Goal: Task Accomplishment & Management: Use online tool/utility

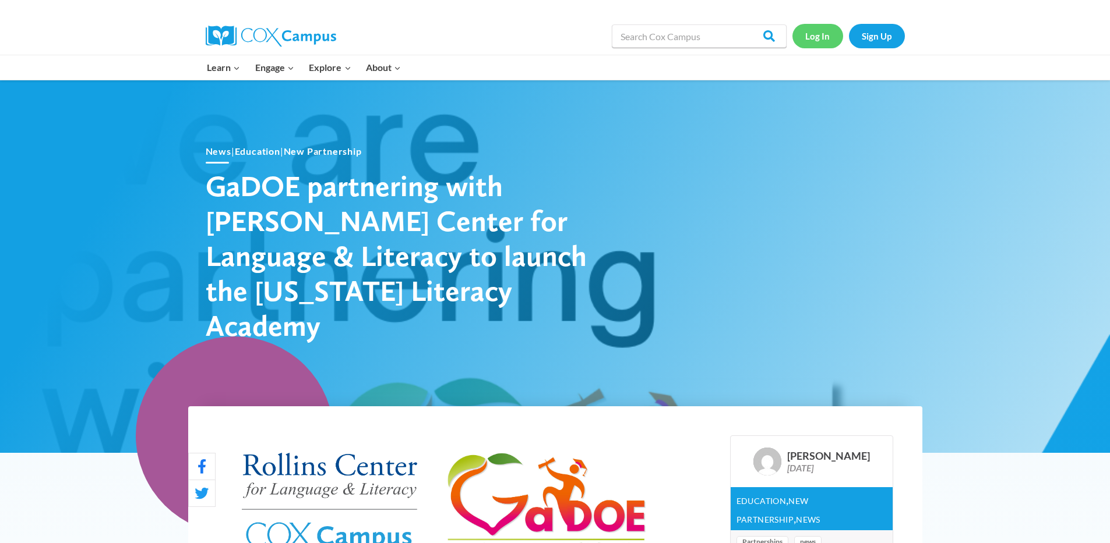
click at [813, 30] on link "Log In" at bounding box center [817, 36] width 51 height 24
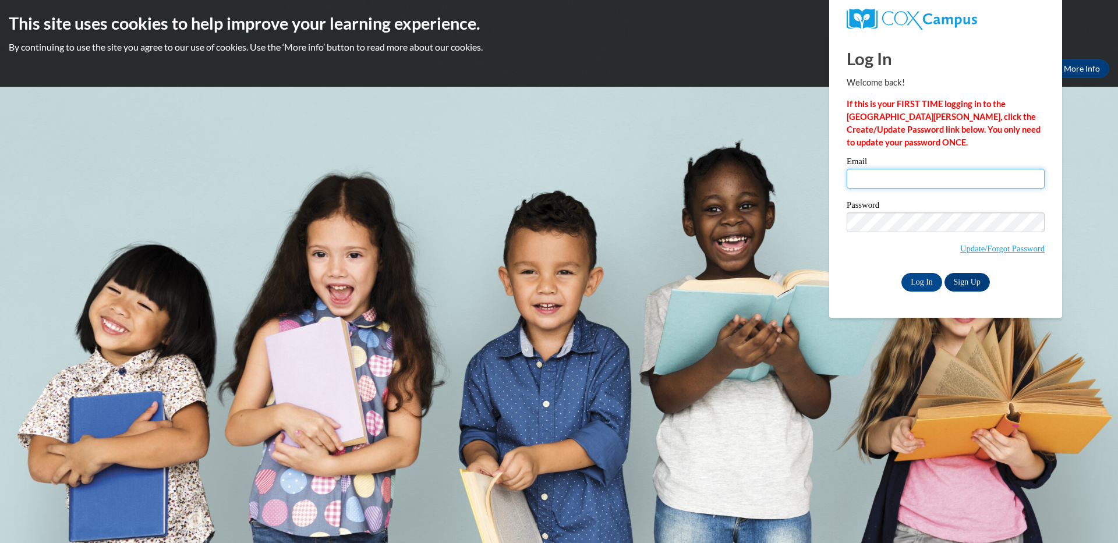
type input "claurie@readsource.com"
click at [961, 185] on input "claurie@readsource.com" at bounding box center [946, 179] width 198 height 20
click at [925, 285] on input "Log In" at bounding box center [922, 282] width 41 height 19
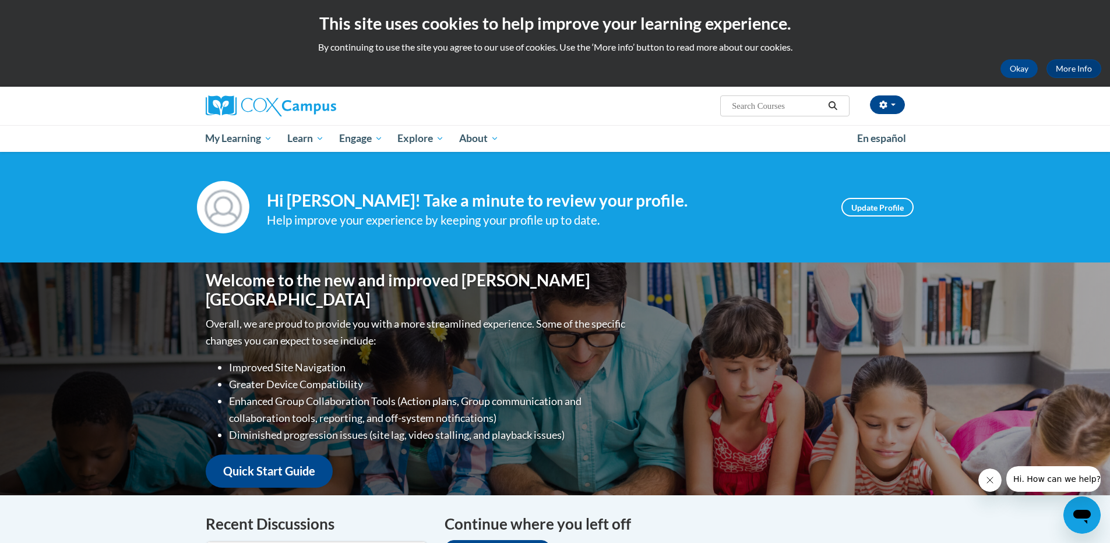
scroll to position [237, 0]
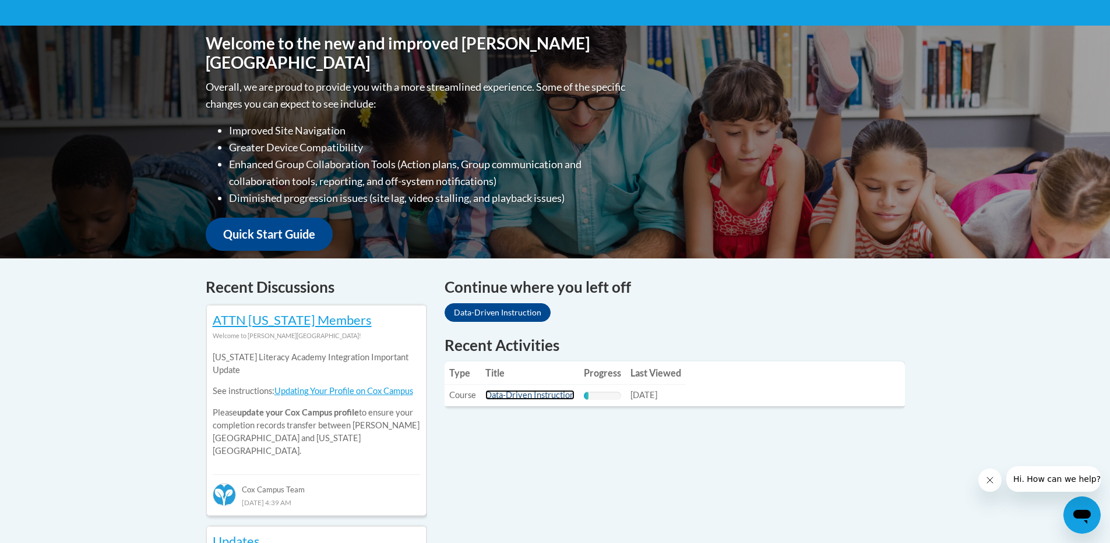
click at [550, 392] on link "Data-Driven Instruction" at bounding box center [529, 395] width 89 height 10
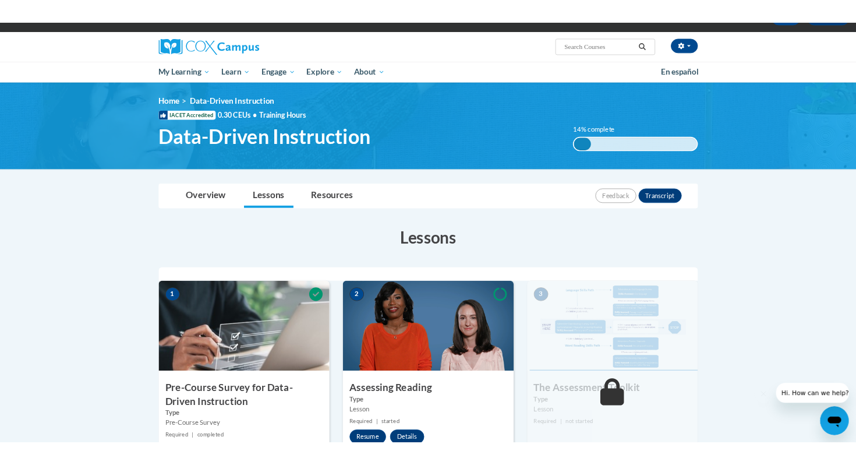
scroll to position [192, 0]
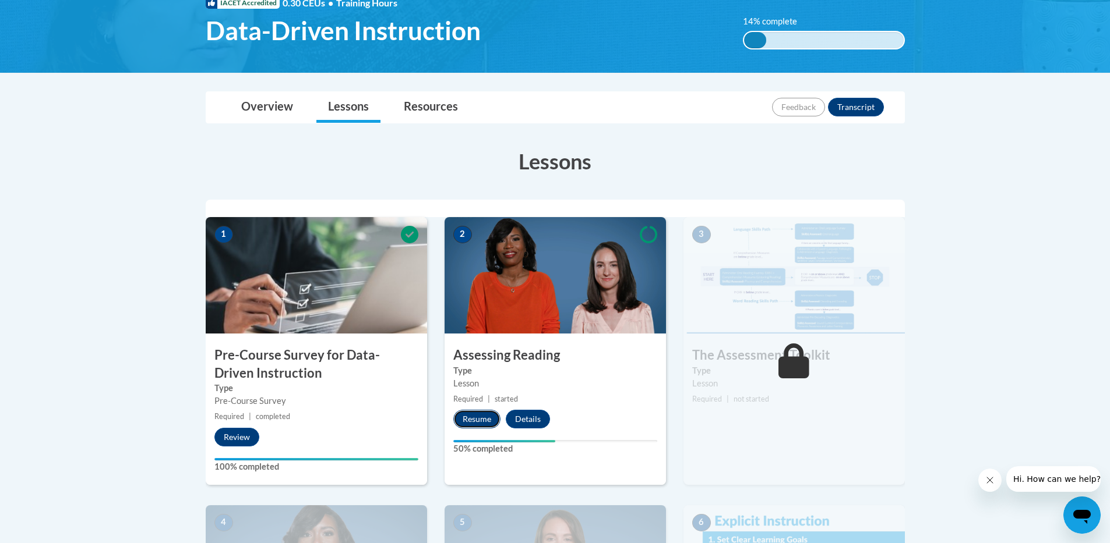
click at [474, 425] on button "Resume" at bounding box center [476, 419] width 47 height 19
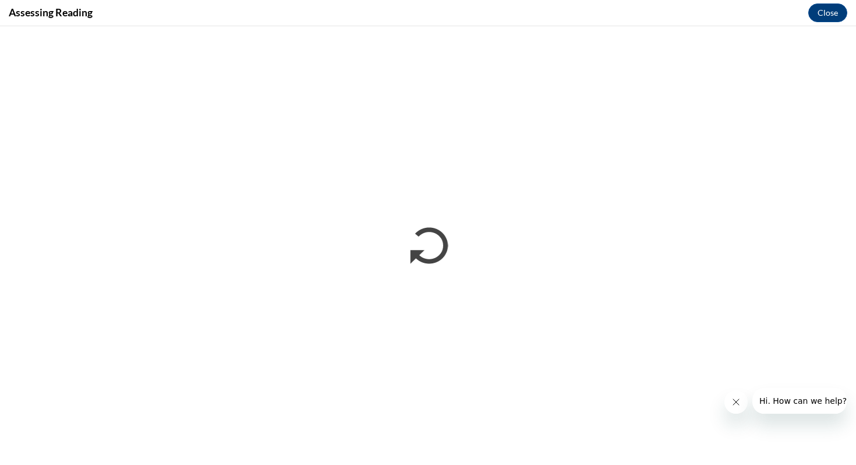
scroll to position [0, 0]
